Goal: Transaction & Acquisition: Purchase product/service

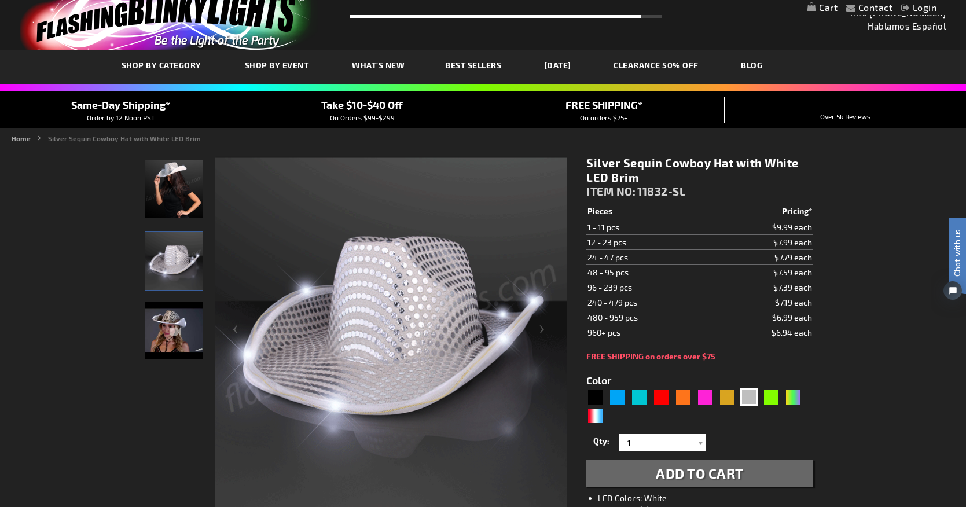
scroll to position [26, 0]
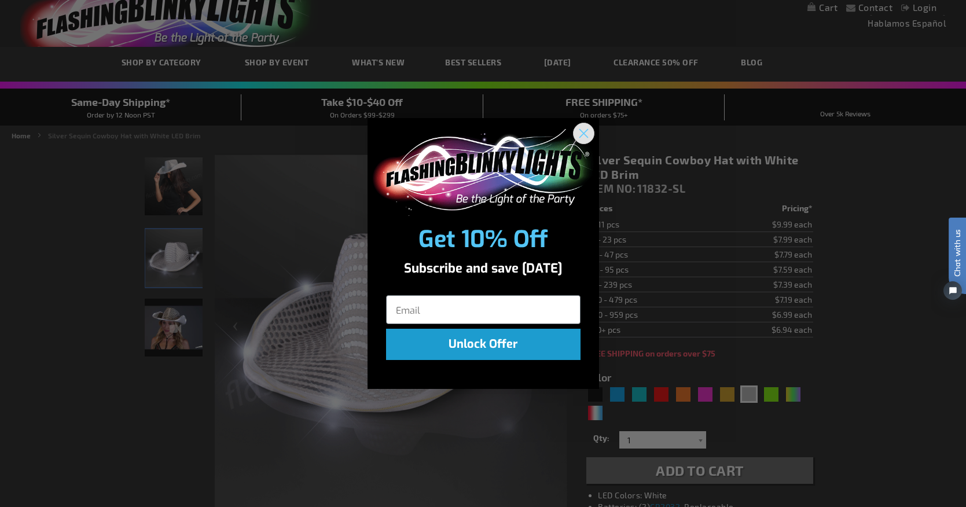
click at [582, 128] on circle "Close dialog" at bounding box center [582, 132] width 19 height 19
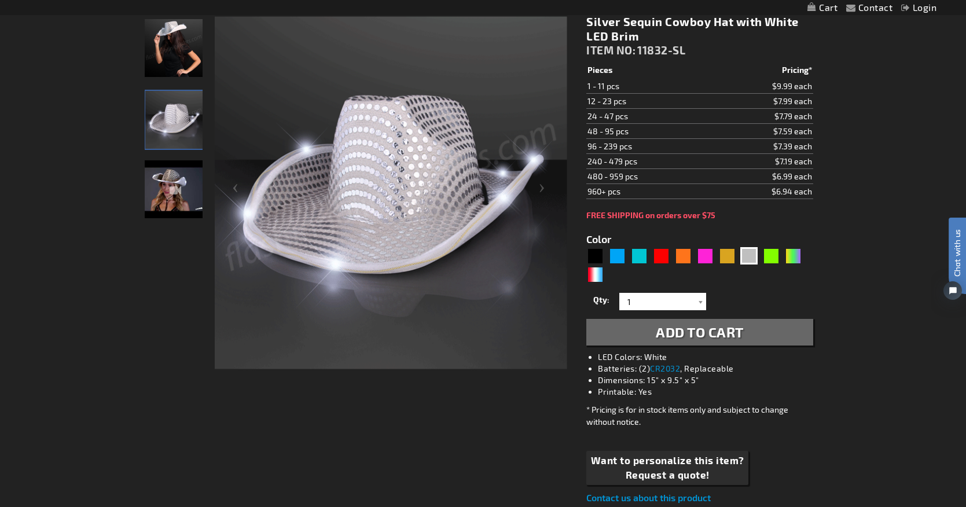
scroll to position [138, 0]
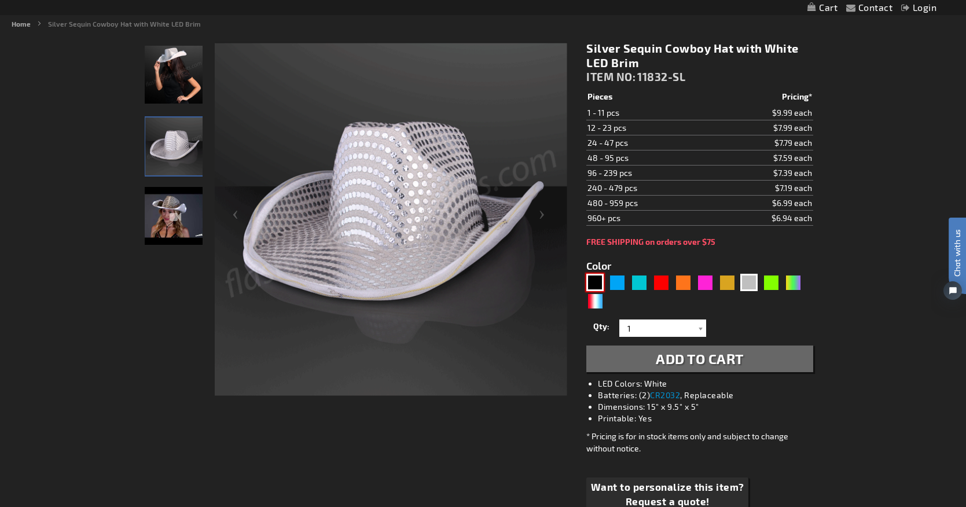
click at [590, 282] on div "Black" at bounding box center [594, 282] width 17 height 17
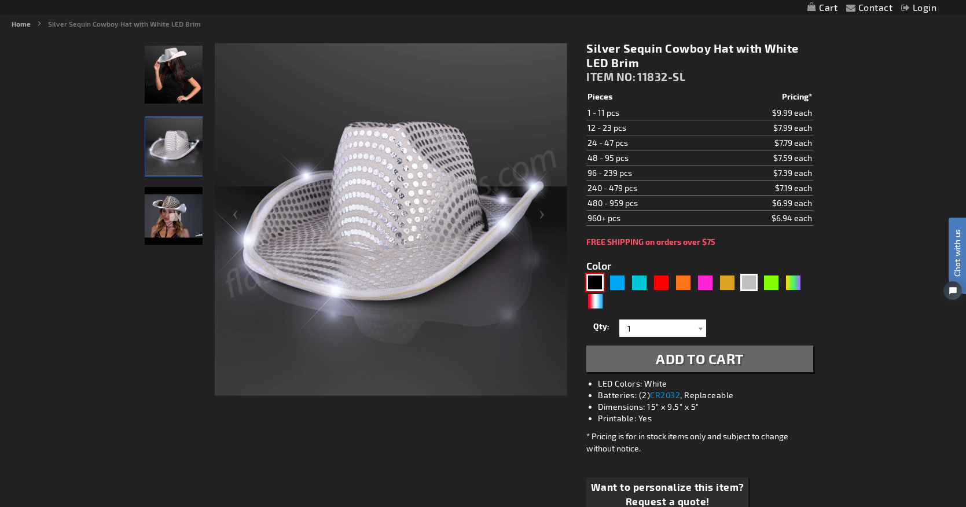
type input "5631"
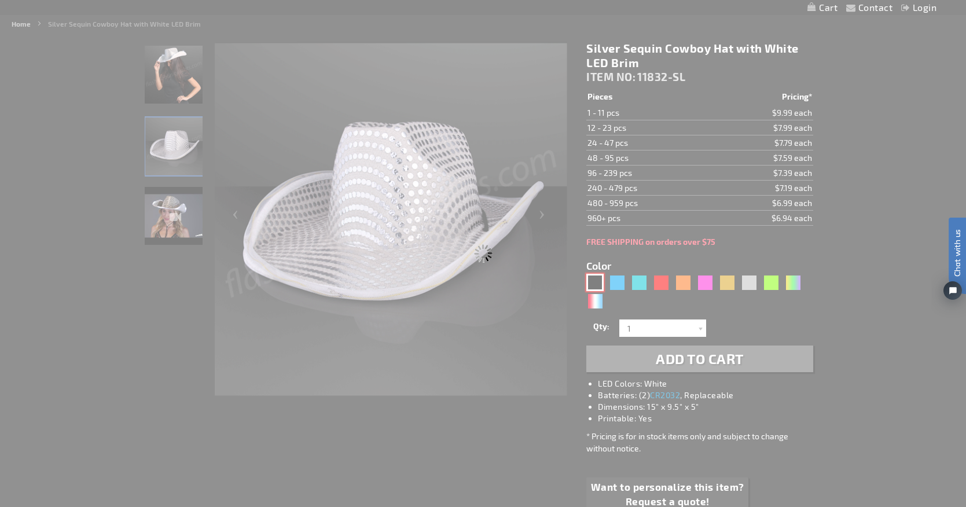
type input "11832-BK"
type input "Customize - Black Sequin Cowboy Hat White LED Light Up Brim - ITEM NO: 11832-BK"
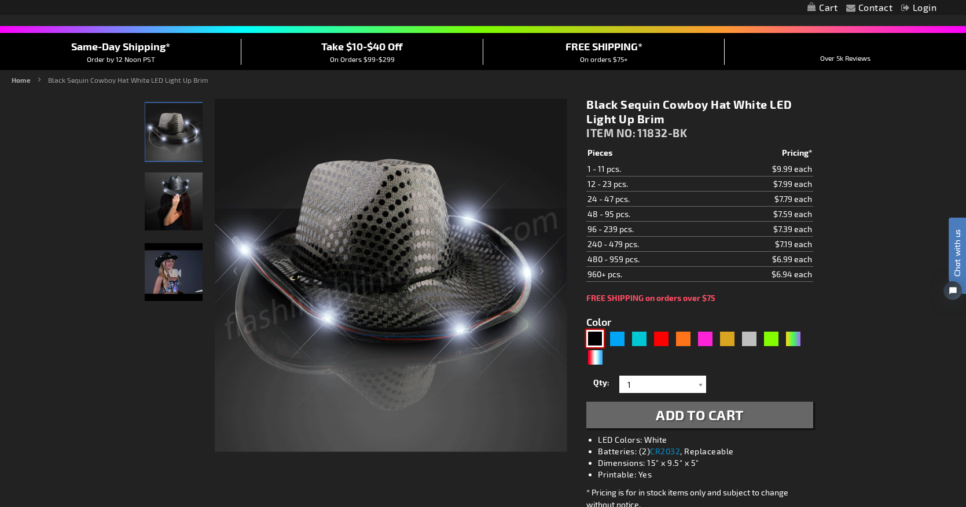
scroll to position [79, 0]
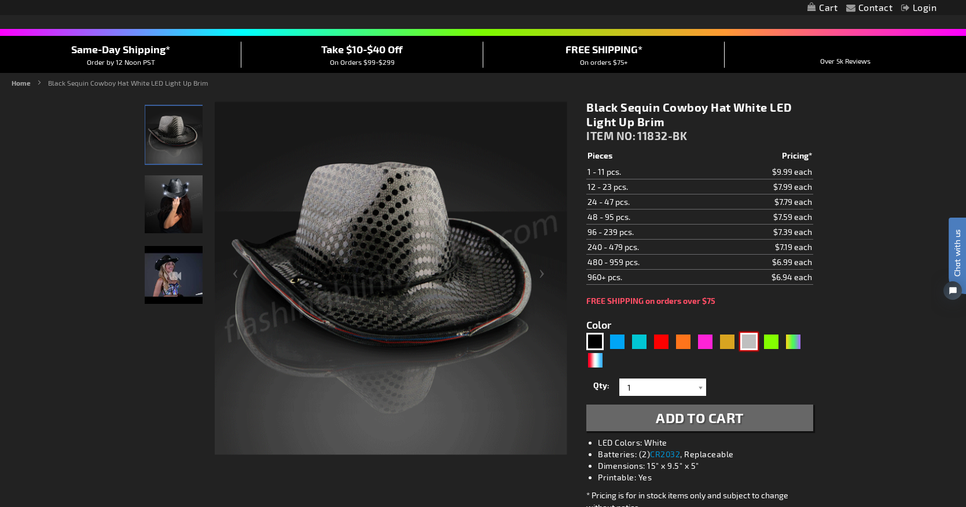
click at [746, 344] on div "Silver" at bounding box center [748, 341] width 17 height 17
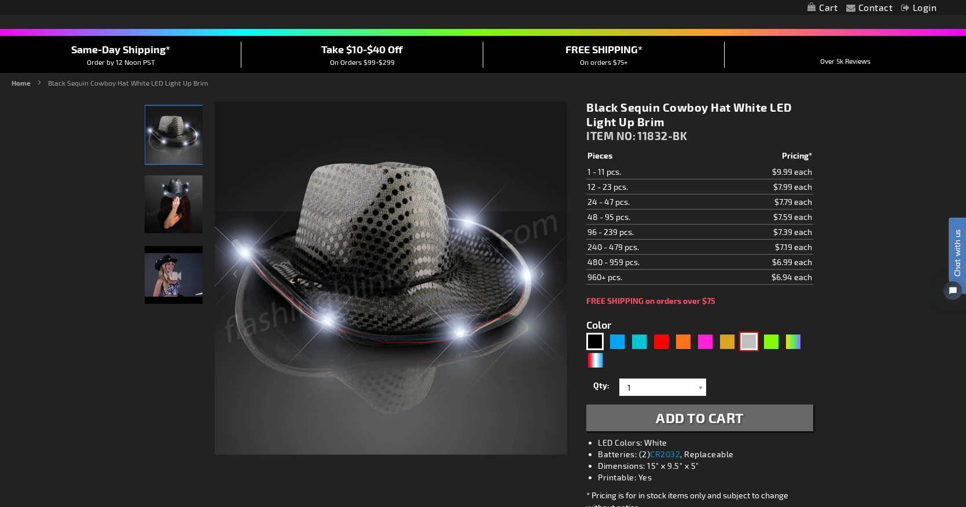
type input "5644"
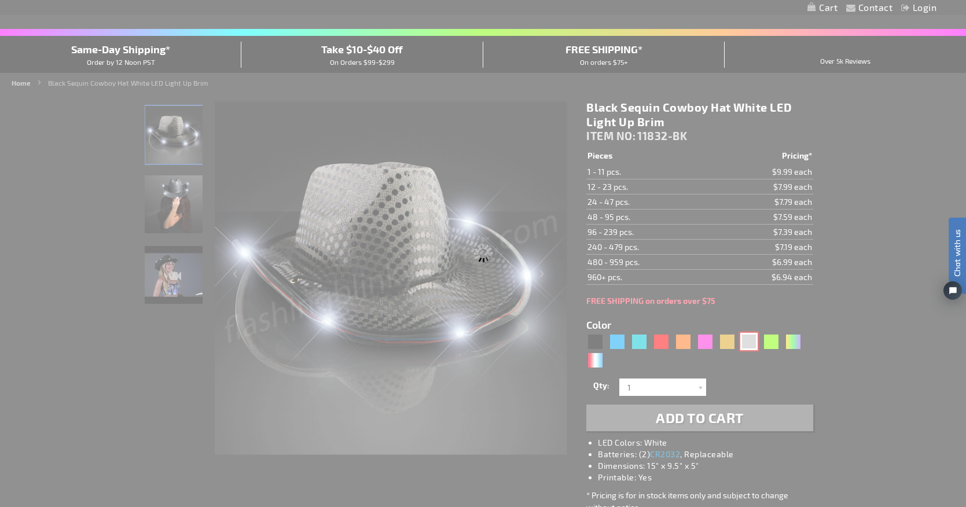
type input "11832-SL"
type input "Customize - Silver Sequin Cowboy Hat with White LED Brim - ITEM NO: 11832-SL"
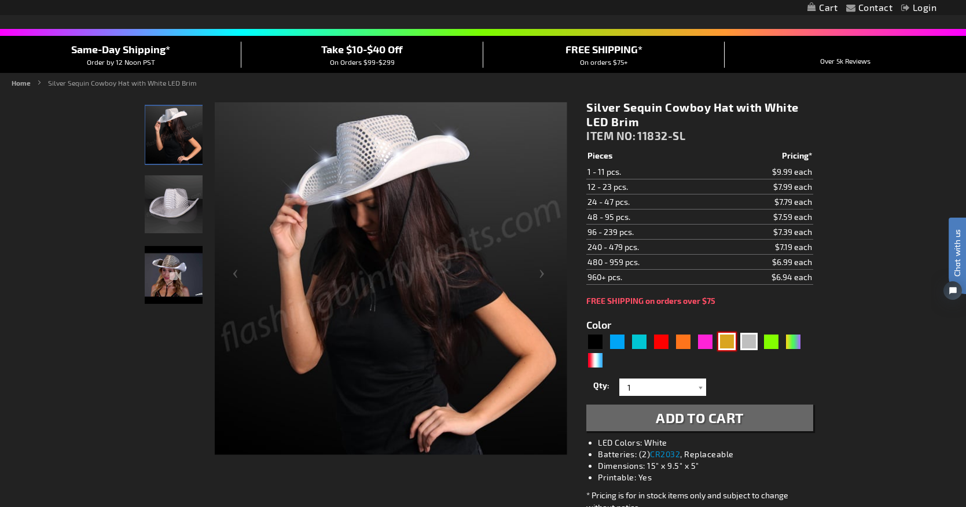
click at [730, 345] on div "Gold" at bounding box center [726, 341] width 17 height 17
type input "5633"
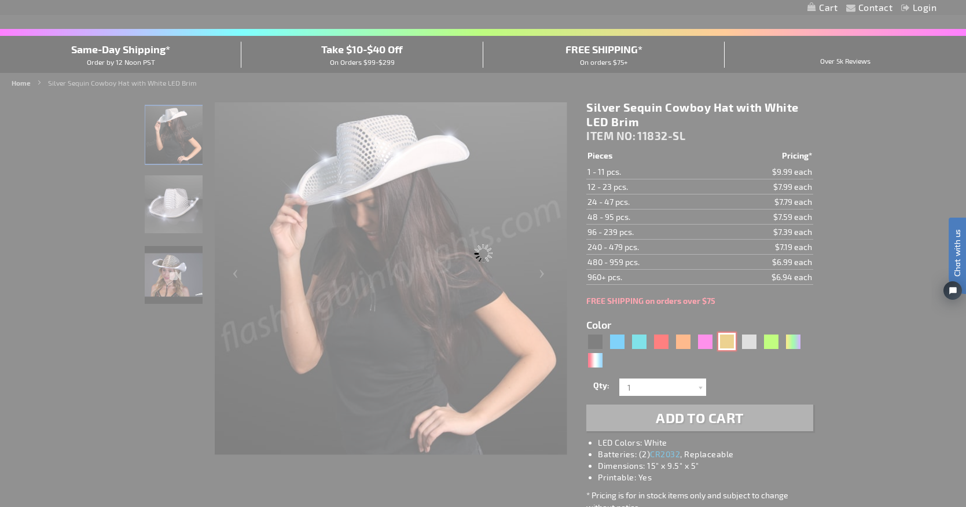
type input "11832-GD"
type input "Customize - Shiny Yellow-Gold Cowboy Hat with Light Brim - ITEM NO: 11832-GD"
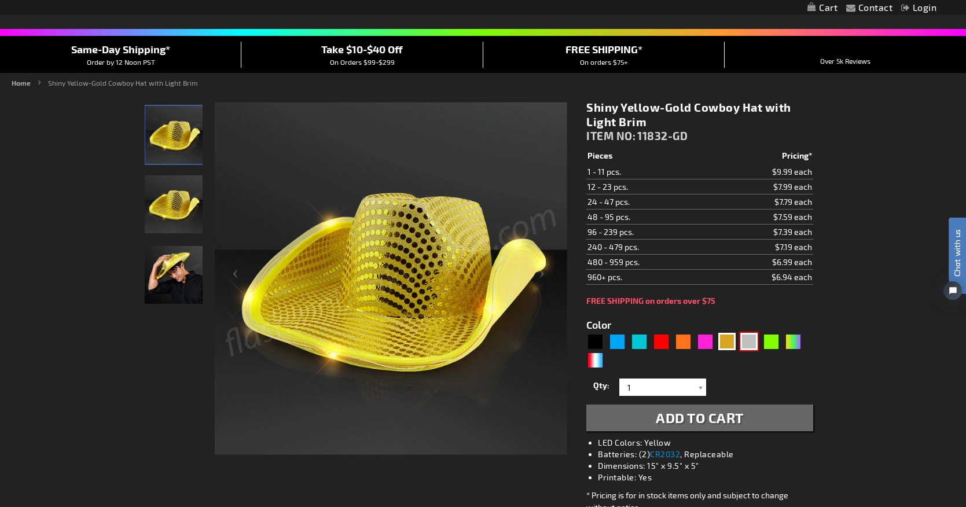
click at [743, 345] on div "Silver" at bounding box center [748, 341] width 17 height 17
type input "5644"
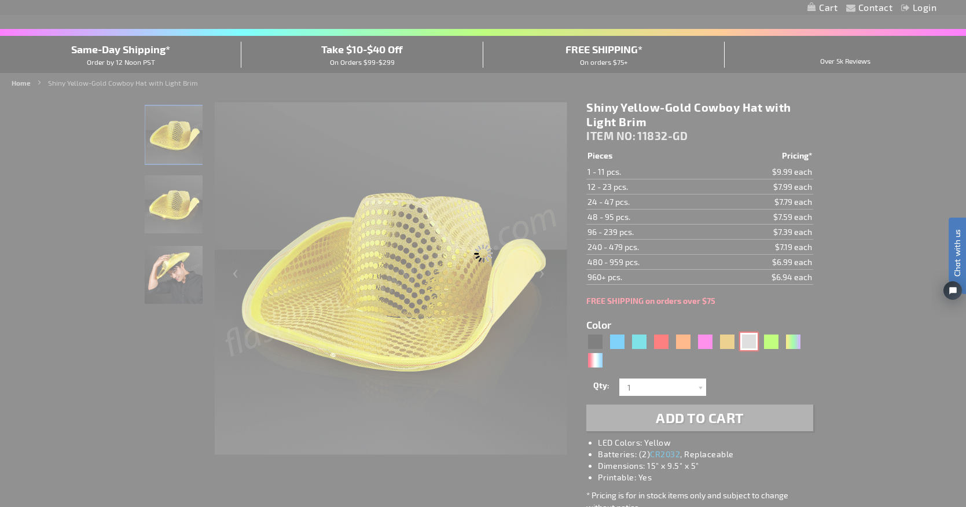
type input "11832-SL"
type input "Customize - Silver Sequin Cowboy Hat with White LED Brim - ITEM NO: 11832-SL"
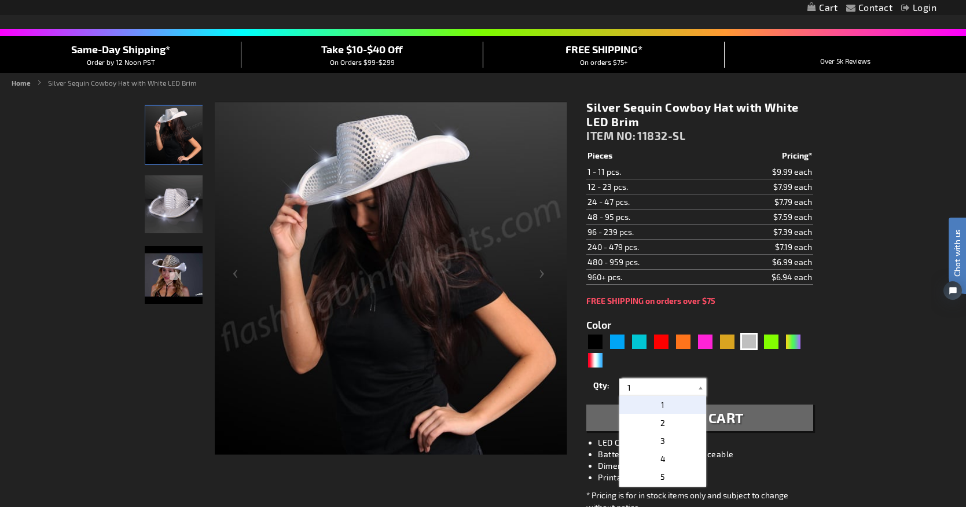
click at [632, 389] on input "1" at bounding box center [664, 386] width 84 height 17
click at [805, 383] on div "Qty 1 2 3 4 5 6 7 8 9 10 11 12 24 36 48 60 72 84 96 108 120 132 144 156 168" at bounding box center [699, 387] width 226 height 23
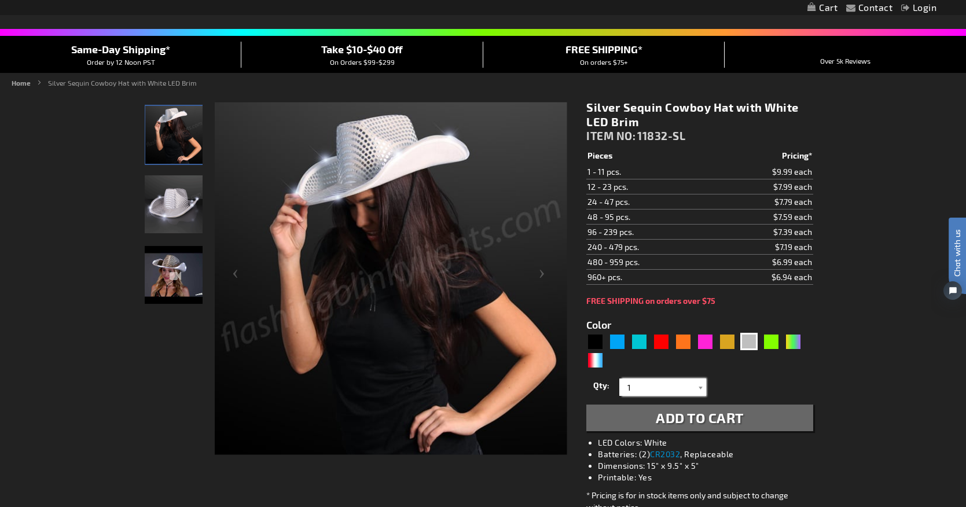
click at [654, 391] on input "1" at bounding box center [664, 386] width 84 height 17
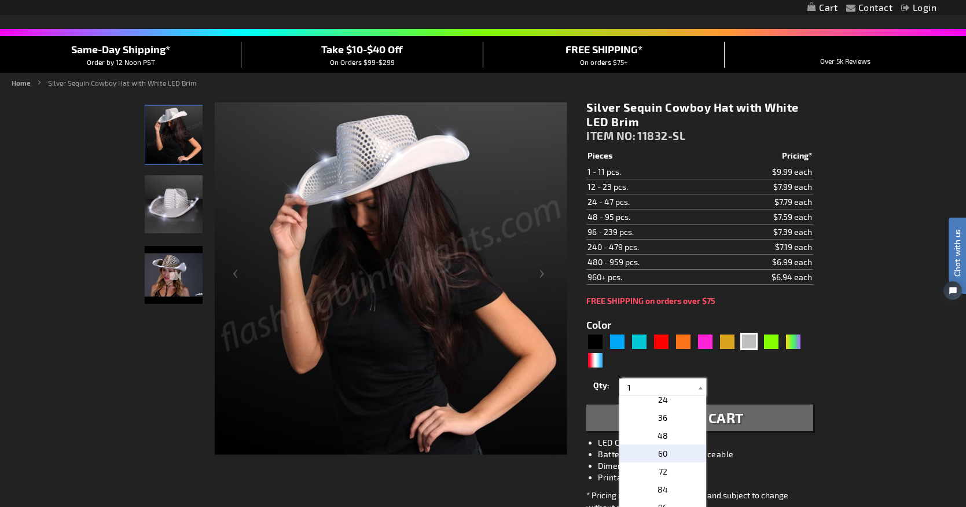
scroll to position [201, 0]
click at [669, 469] on p "60" at bounding box center [662, 473] width 87 height 18
type input "60"
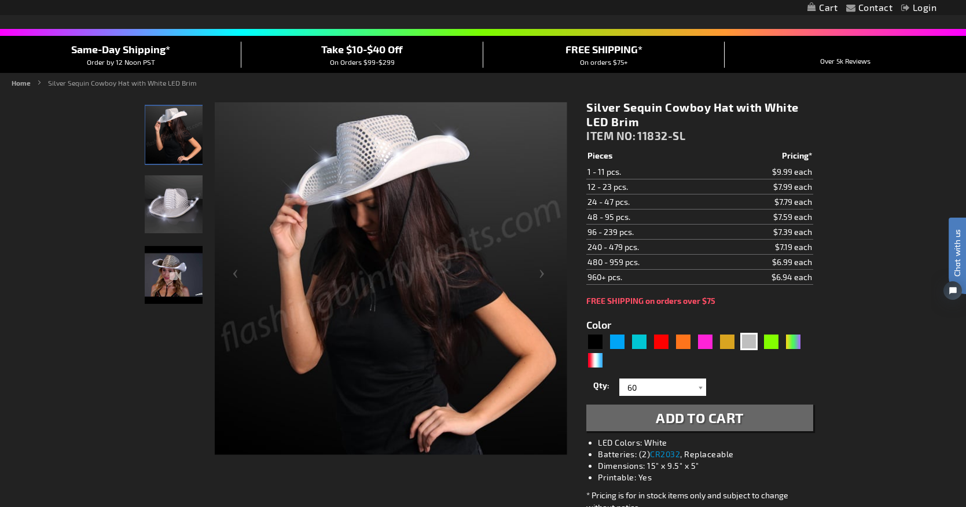
click at [790, 413] on button "Add to Cart" at bounding box center [699, 417] width 226 height 27
